Goal: Task Accomplishment & Management: Manage account settings

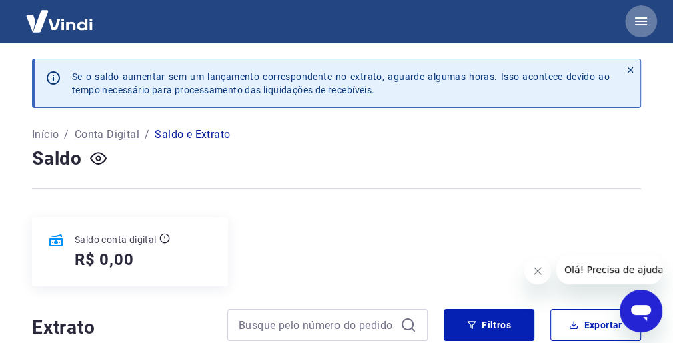
click at [643, 22] on icon "button" at bounding box center [641, 21] width 12 height 8
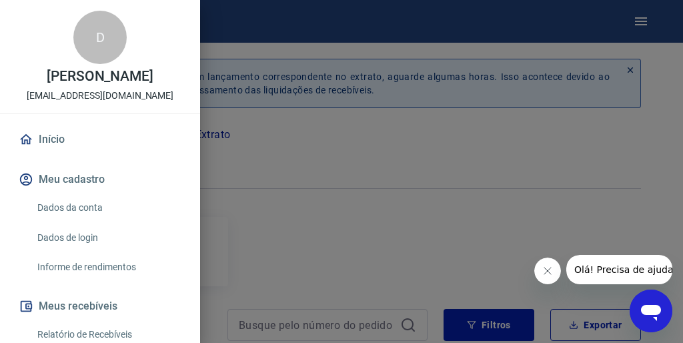
click at [47, 154] on link "Início" at bounding box center [100, 139] width 168 height 29
